Goal: Task Accomplishment & Management: Use online tool/utility

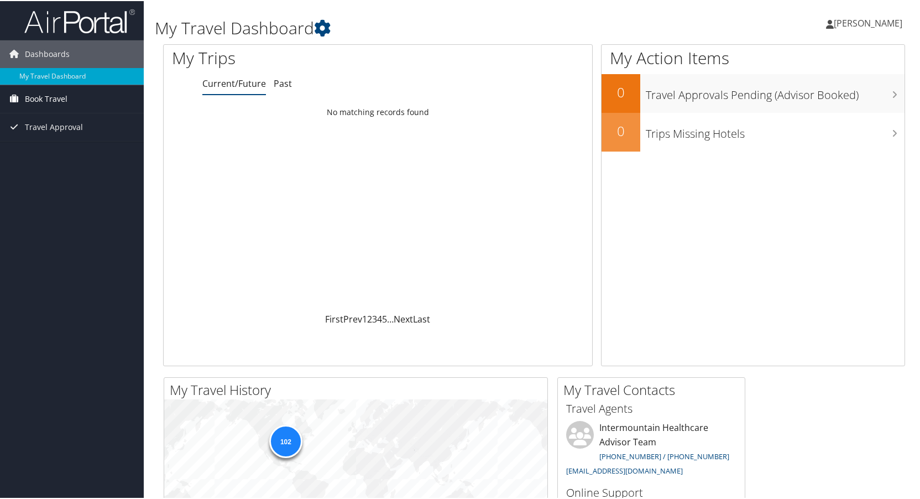
click at [54, 93] on span "Book Travel" at bounding box center [46, 98] width 43 height 28
click at [60, 137] on link "Book/Manage Online Trips" at bounding box center [72, 136] width 144 height 17
